Goal: Check status

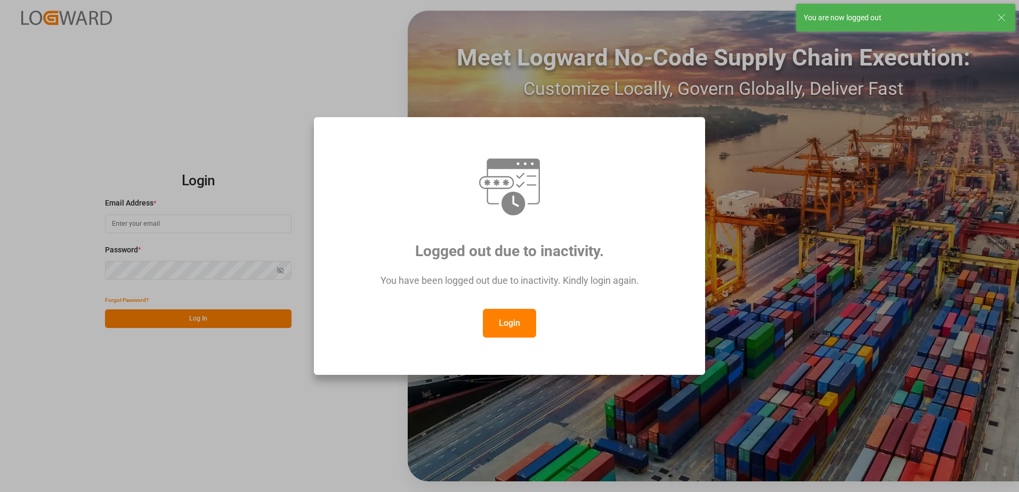
type input "[PERSON_NAME][EMAIL_ADDRESS][PERSON_NAME][DOMAIN_NAME]"
click at [511, 321] on button "Login" at bounding box center [509, 323] width 53 height 29
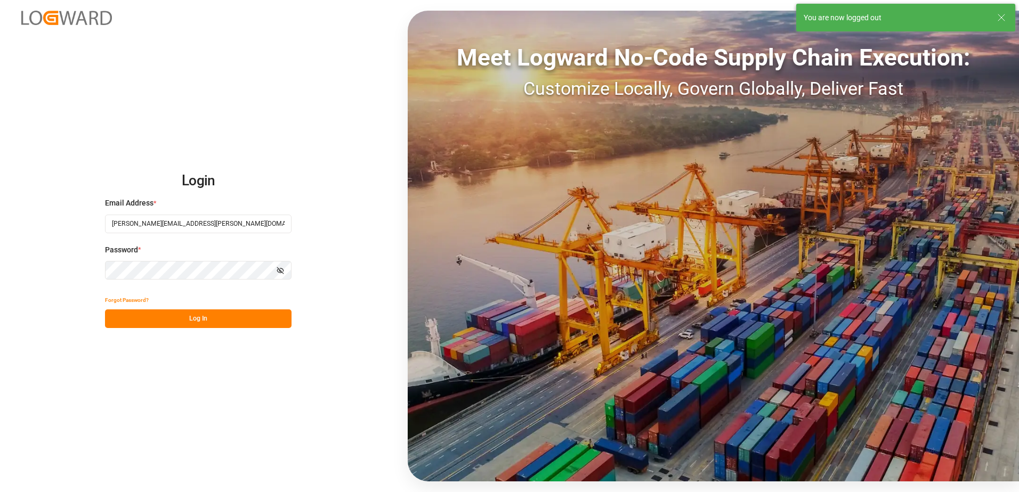
click at [258, 317] on button "Log In" at bounding box center [198, 319] width 187 height 19
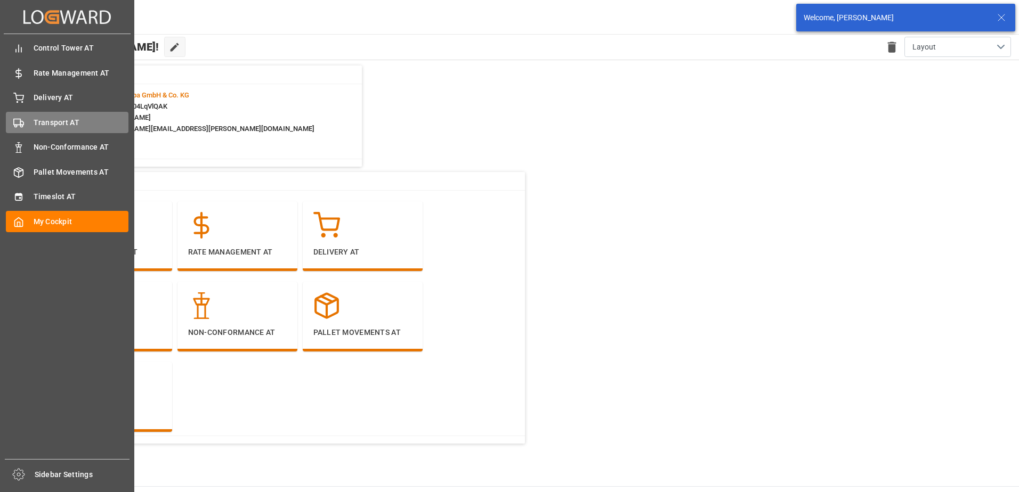
click at [32, 124] on div "Transport AT Transport AT" at bounding box center [67, 122] width 123 height 21
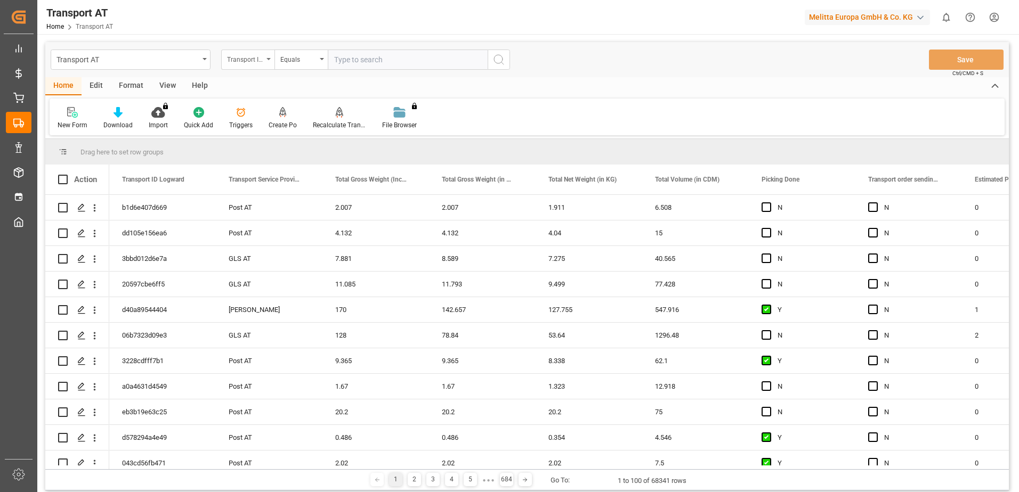
click at [256, 64] on div "Transport ID Logward" at bounding box center [245, 58] width 36 height 12
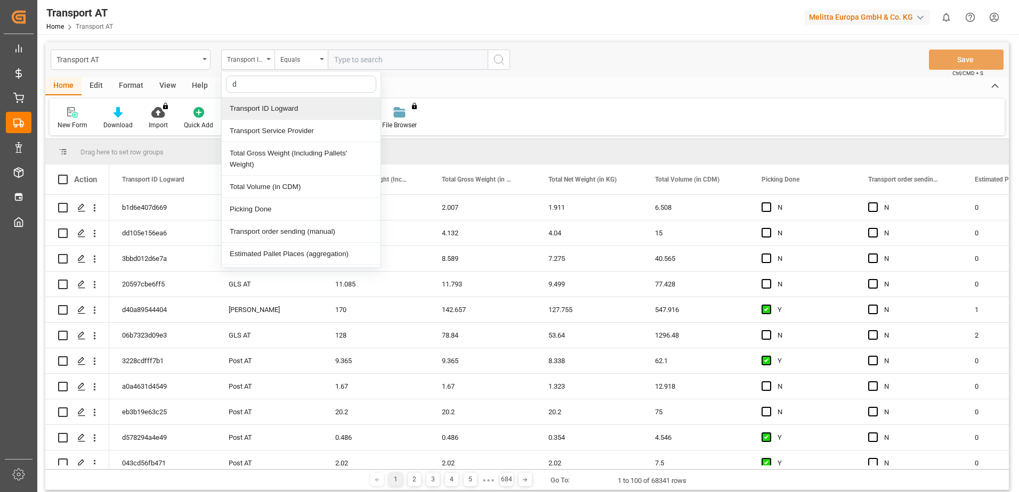
type input "do"
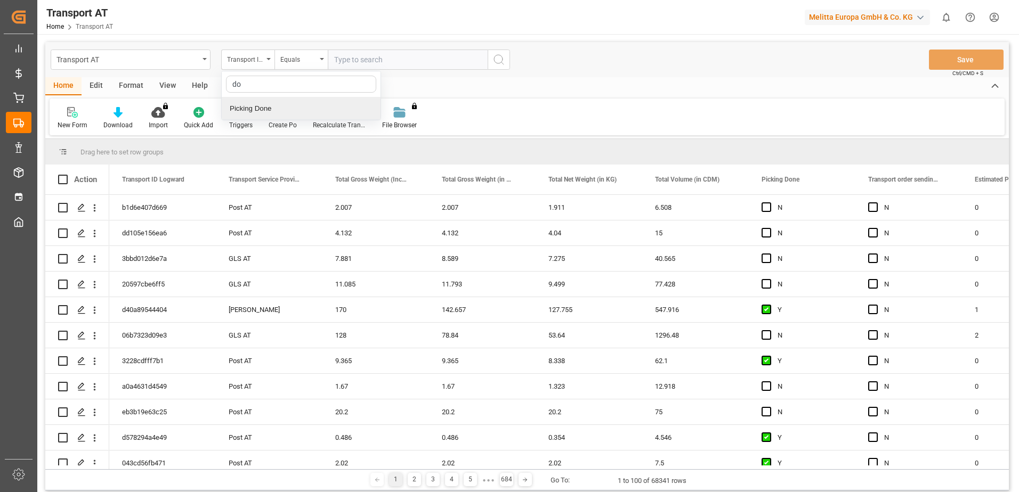
drag, startPoint x: 265, startPoint y: 111, endPoint x: 276, endPoint y: 105, distance: 12.9
click at [265, 112] on div "Picking Done" at bounding box center [301, 109] width 159 height 22
click at [368, 64] on input "text" at bounding box center [408, 60] width 160 height 20
type input "Y"
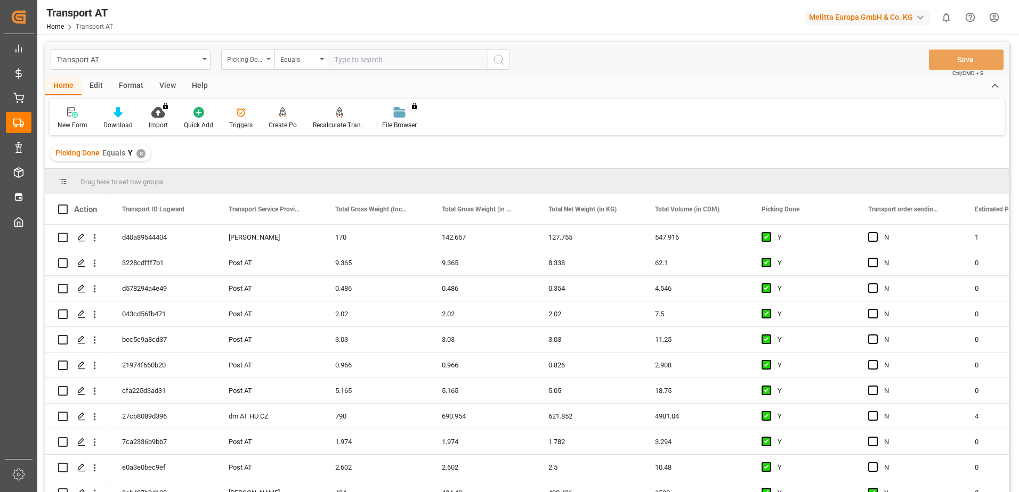
click at [270, 63] on div "Picking Done" at bounding box center [247, 60] width 53 height 20
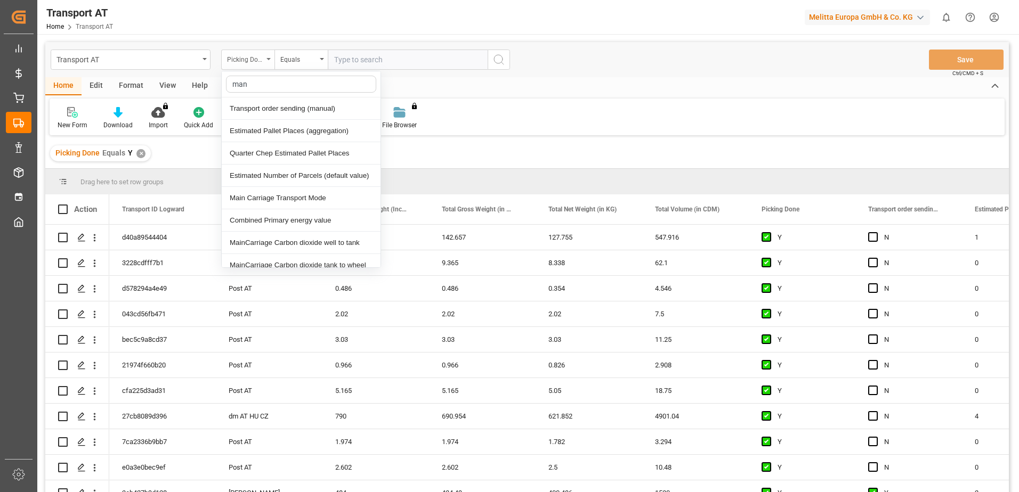
type input "manu"
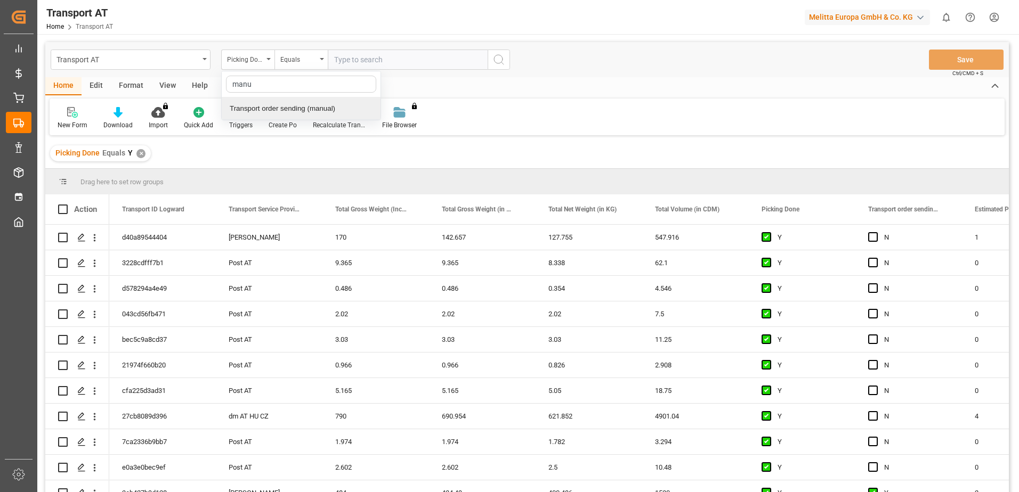
click at [295, 106] on div "Transport order sending (manual)" at bounding box center [301, 109] width 159 height 22
click at [368, 65] on input "text" at bounding box center [408, 60] width 160 height 20
type input "N"
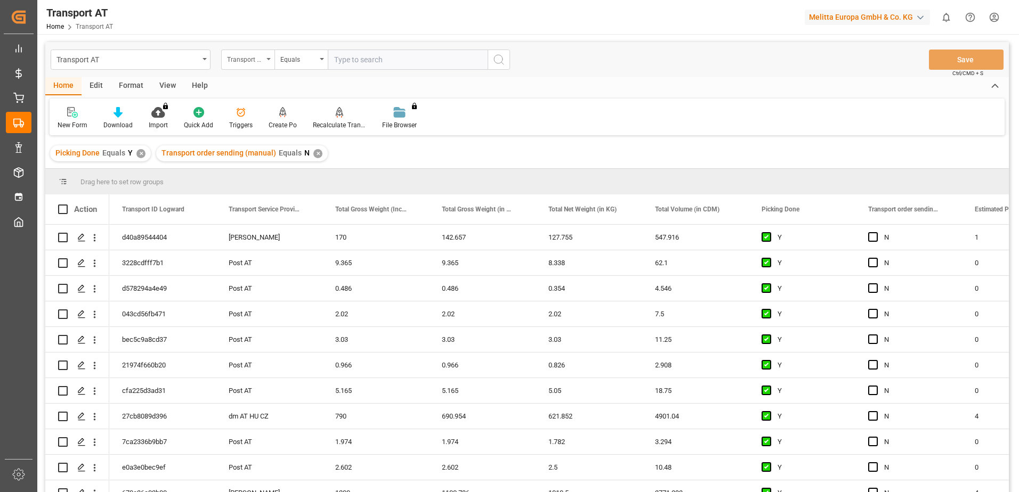
click at [268, 61] on div "Transport order sending (manual)" at bounding box center [247, 60] width 53 height 20
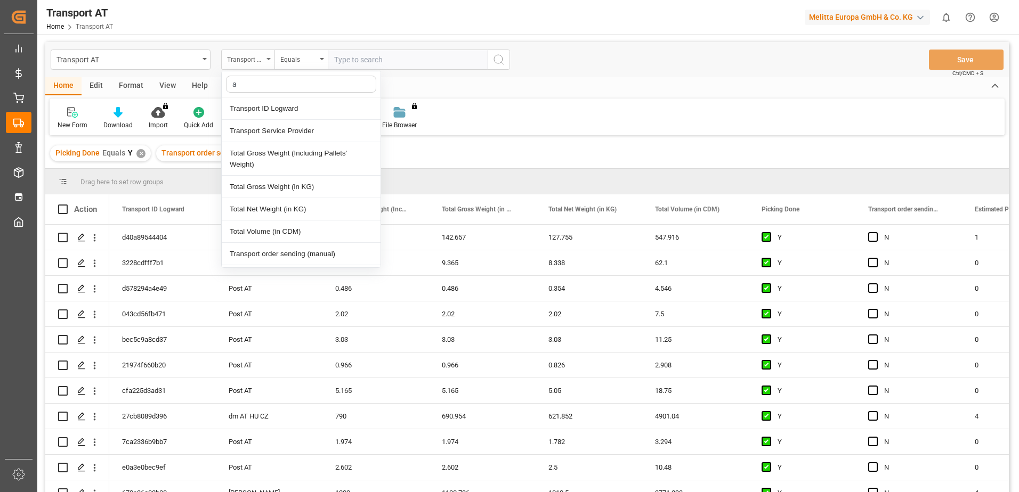
type input "ag"
click at [282, 134] on div "Actual Pallet Places (aggregation)" at bounding box center [301, 131] width 159 height 22
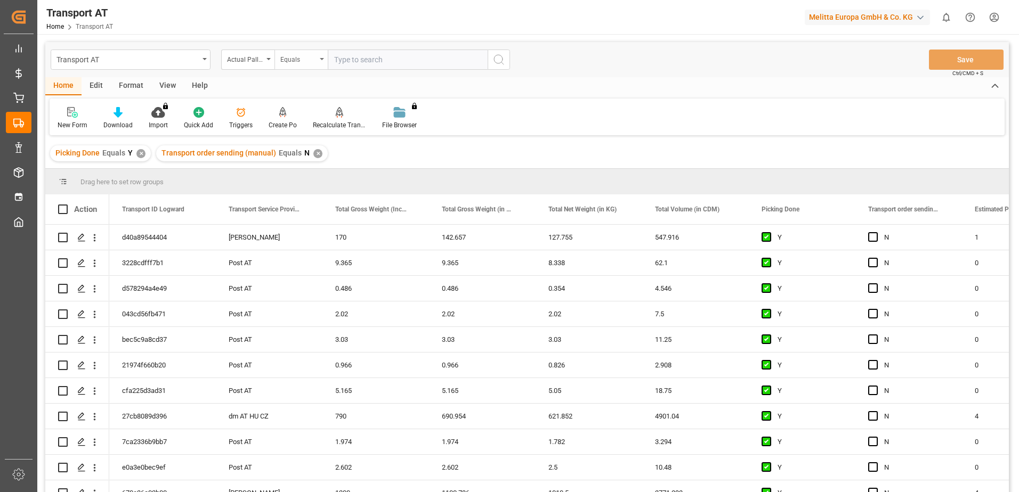
click at [303, 66] on div "Equals" at bounding box center [300, 60] width 53 height 20
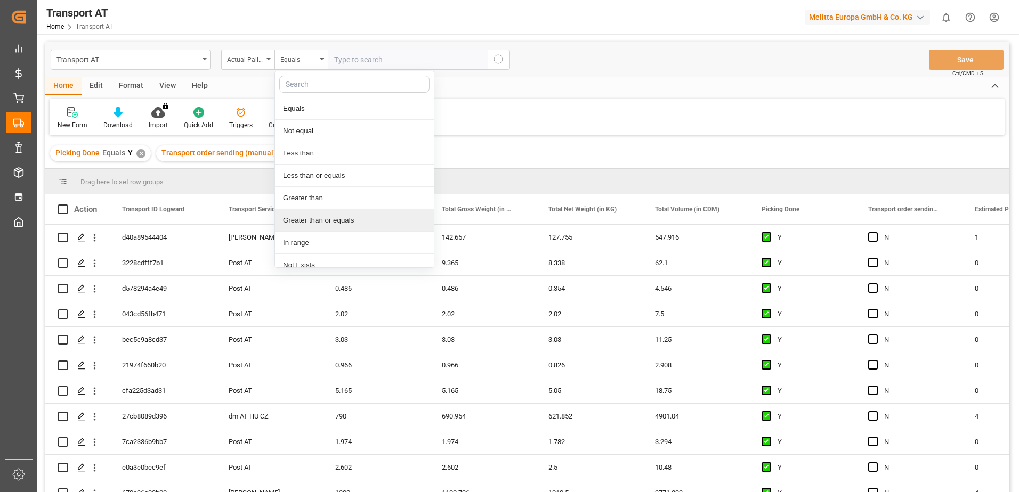
click at [339, 219] on div "Greater than or equals" at bounding box center [354, 220] width 159 height 22
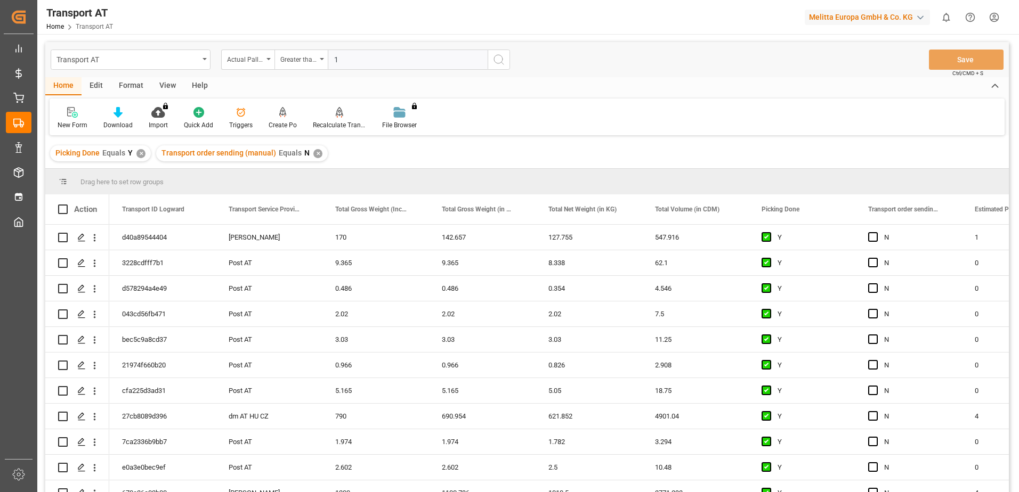
type input "1"
click at [503, 64] on icon "search button" at bounding box center [498, 59] width 13 height 13
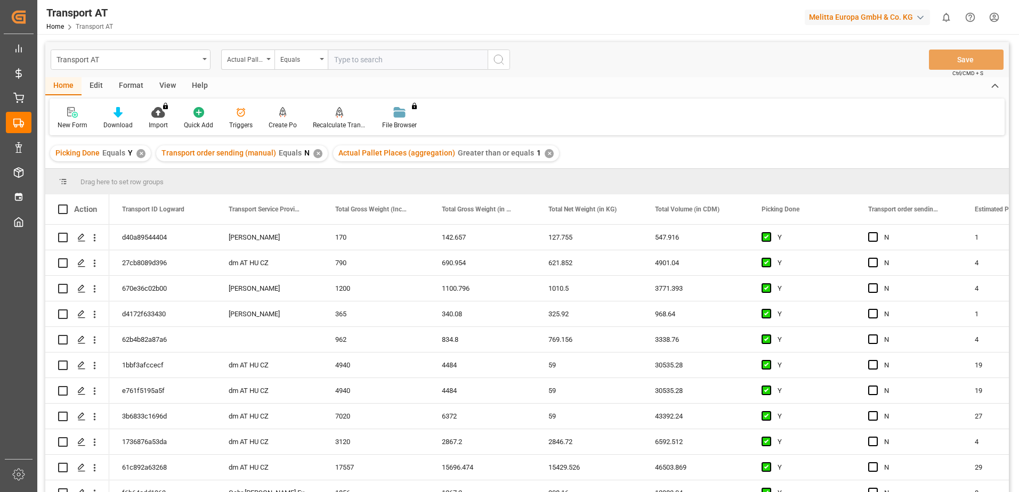
click at [174, 87] on div "View" at bounding box center [167, 86] width 33 height 18
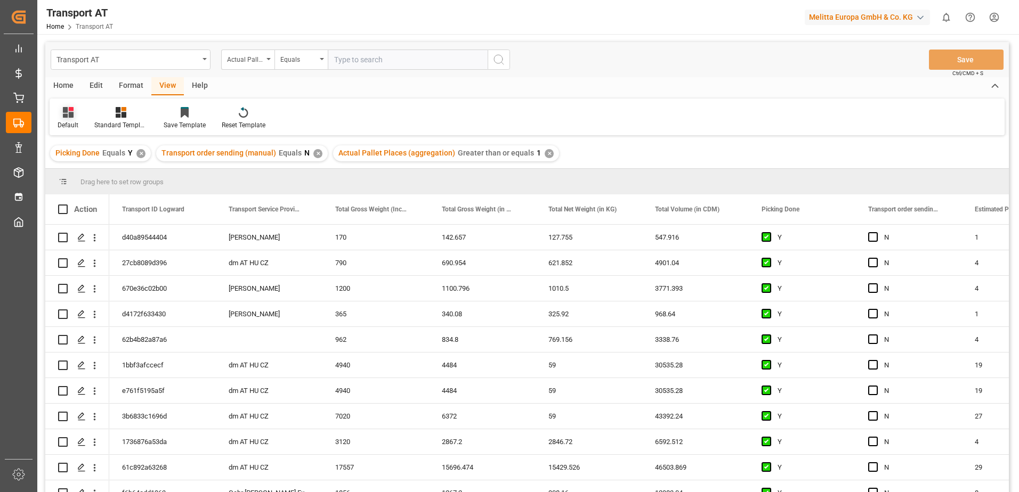
click at [59, 118] on div at bounding box center [68, 112] width 21 height 11
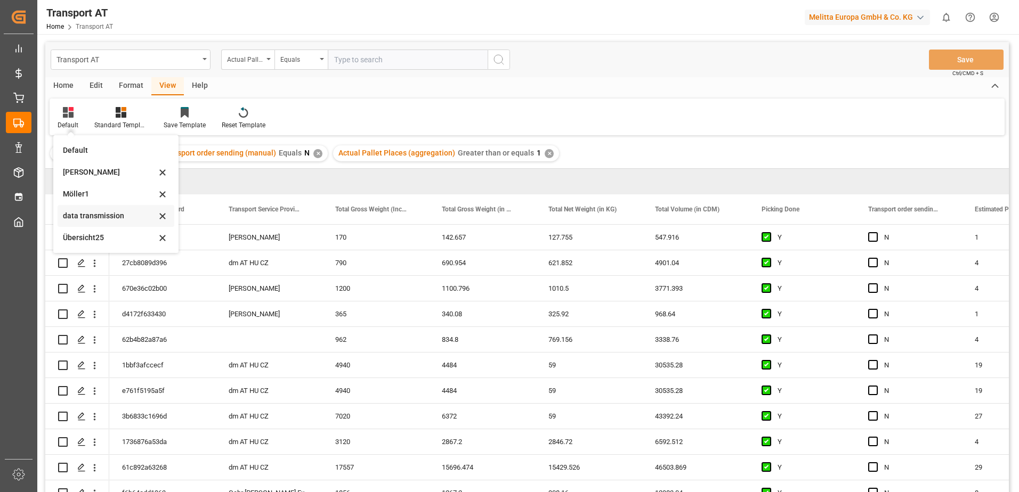
click at [91, 215] on div "data transmission" at bounding box center [109, 216] width 93 height 11
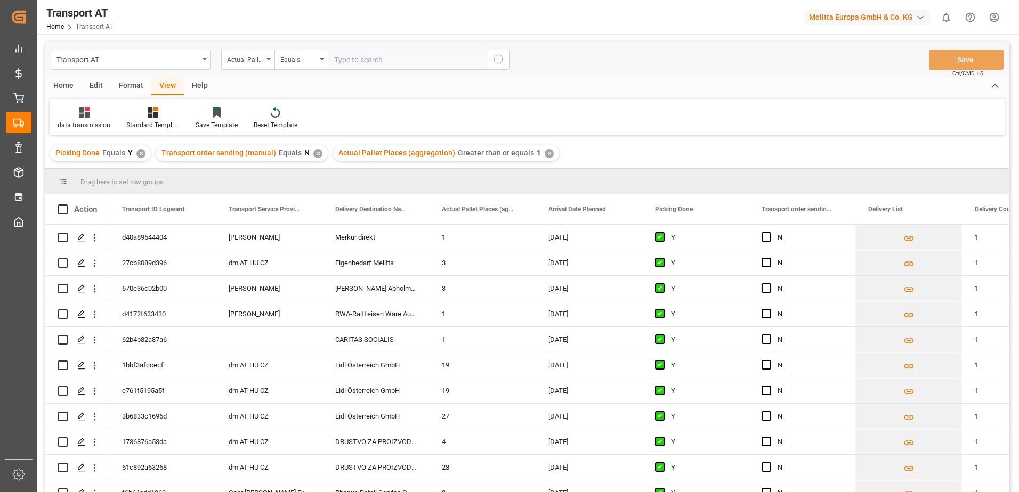
click at [70, 85] on div "Home" at bounding box center [63, 86] width 36 height 18
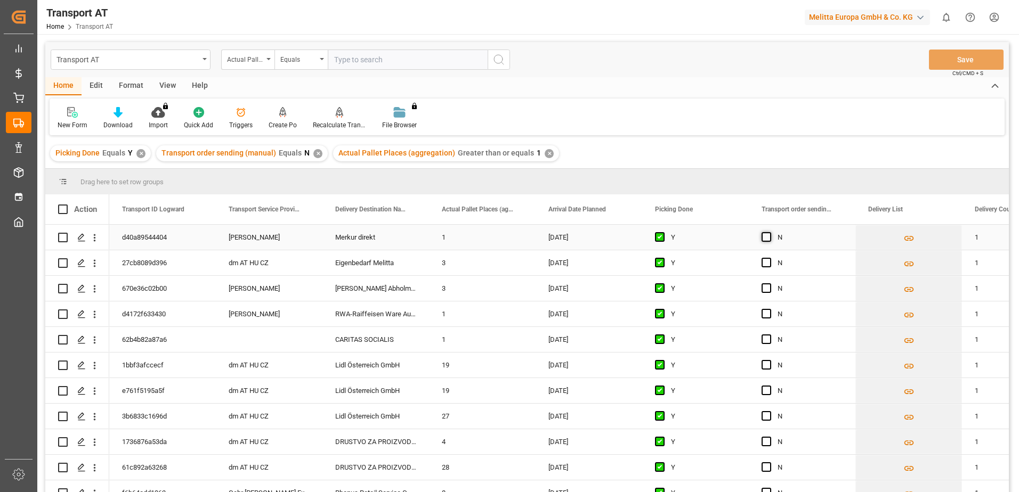
click at [767, 235] on span "Press SPACE to select this row." at bounding box center [767, 237] width 10 height 10
click at [770, 232] on input "Press SPACE to select this row." at bounding box center [770, 232] width 0 height 0
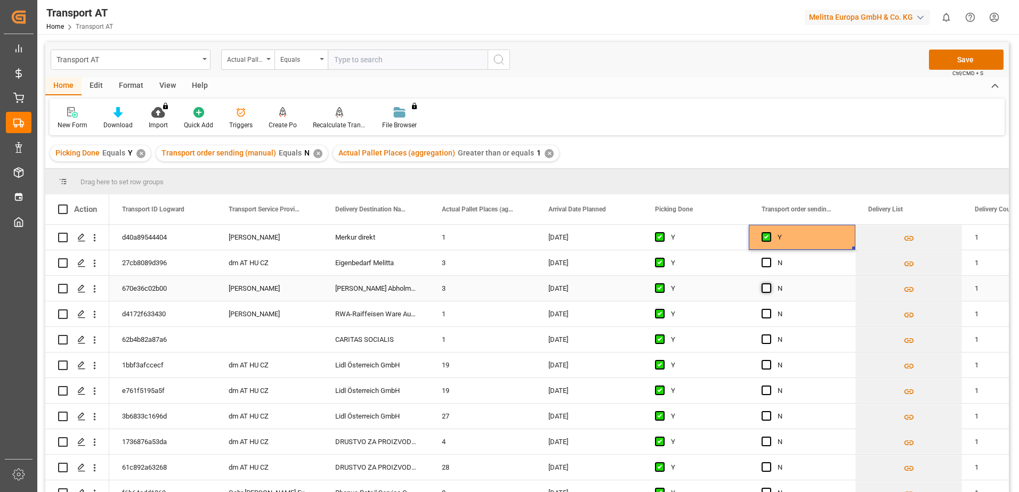
click at [769, 289] on span "Press SPACE to select this row." at bounding box center [767, 289] width 10 height 10
click at [770, 284] on input "Press SPACE to select this row." at bounding box center [770, 284] width 0 height 0
click at [768, 316] on span "Press SPACE to select this row." at bounding box center [767, 314] width 10 height 10
click at [770, 309] on input "Press SPACE to select this row." at bounding box center [770, 309] width 0 height 0
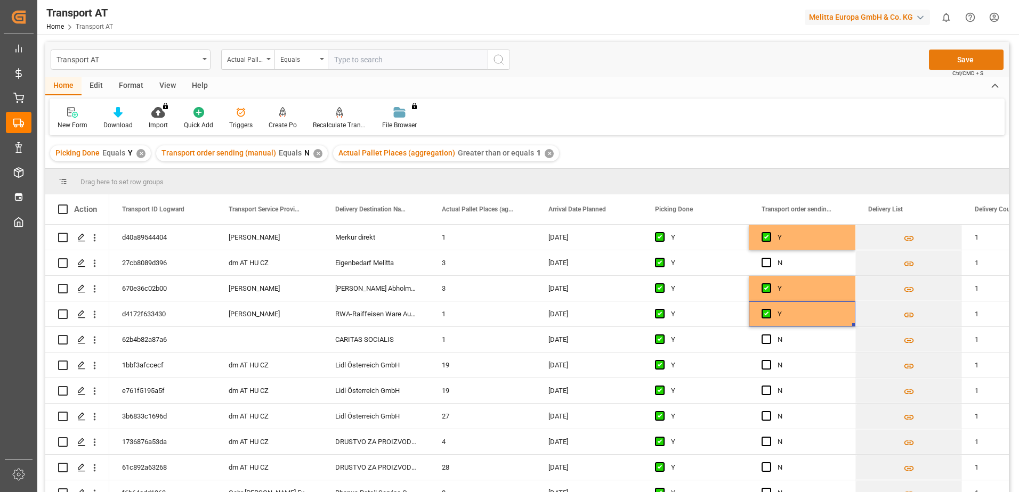
click at [943, 62] on button "Save" at bounding box center [966, 60] width 75 height 20
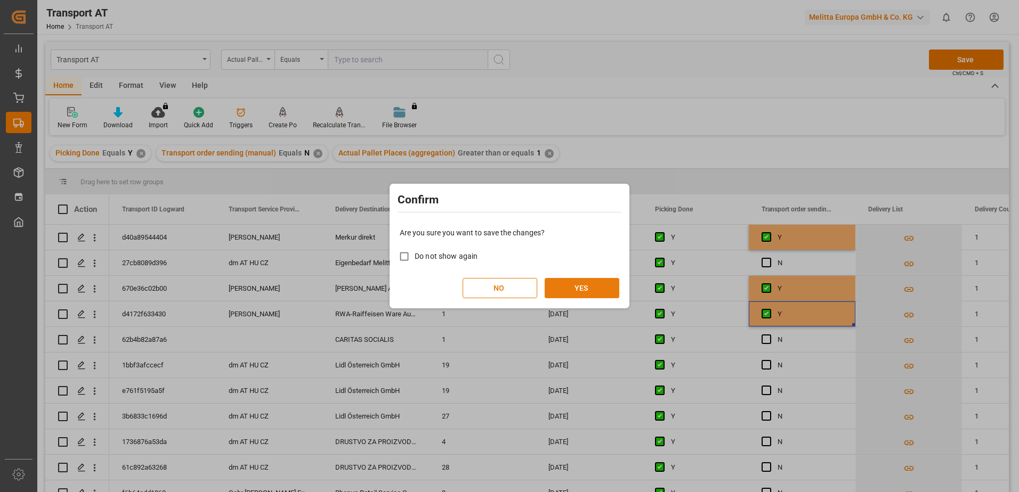
click at [583, 294] on button "YES" at bounding box center [582, 288] width 75 height 20
